Goal: Browse casually

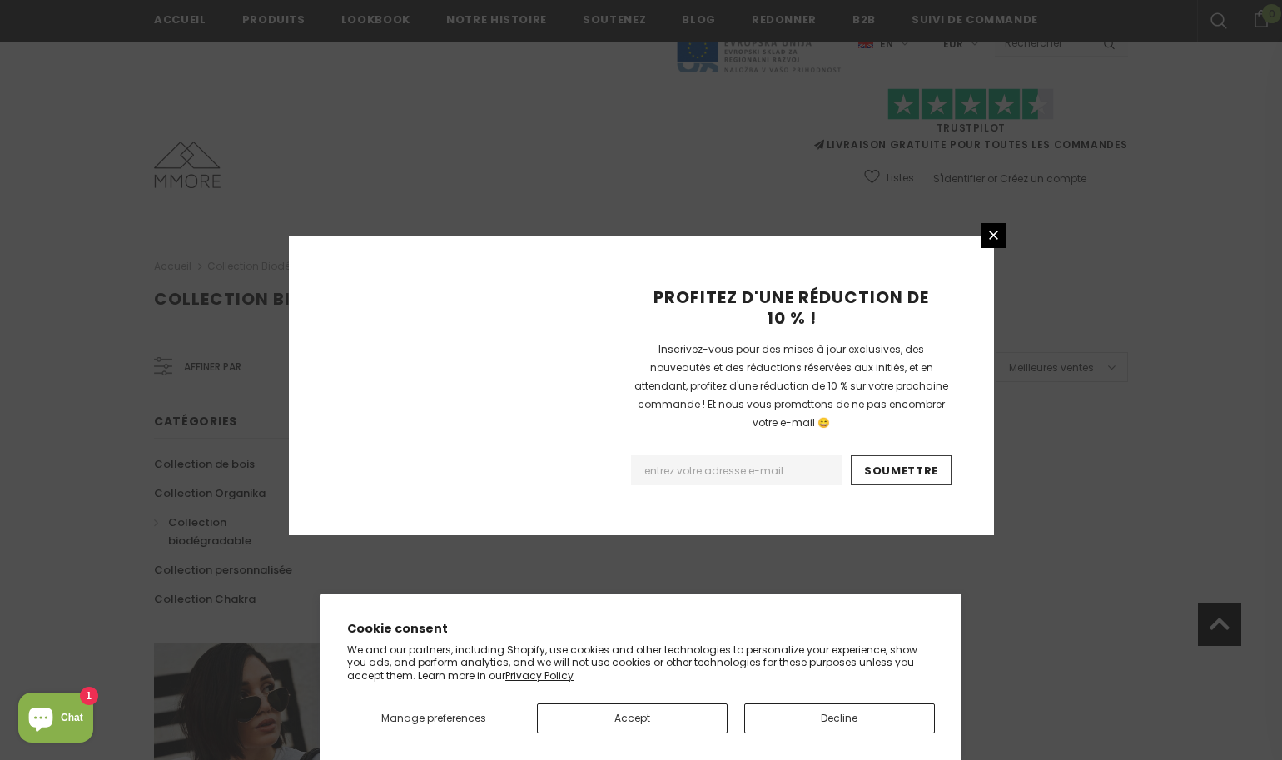
scroll to position [986, 0]
